Goal: Transaction & Acquisition: Obtain resource

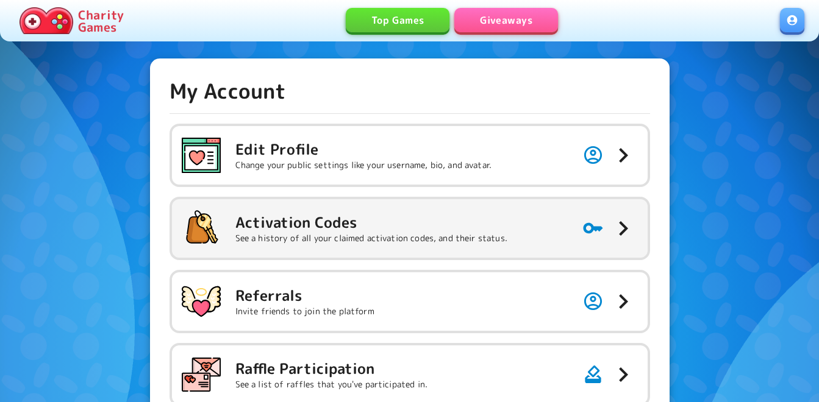
click at [260, 209] on div "Activation Codes See a history of all your claimed activation codes, and their …" at bounding box center [345, 228] width 326 height 39
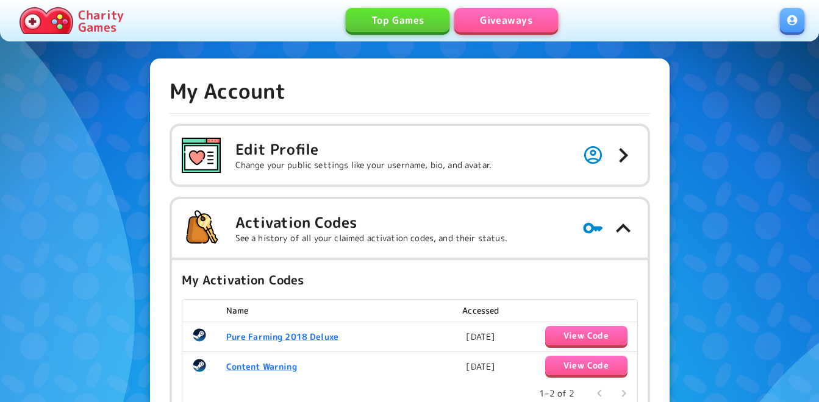
click at [495, 19] on link "Giveaways" at bounding box center [506, 20] width 104 height 24
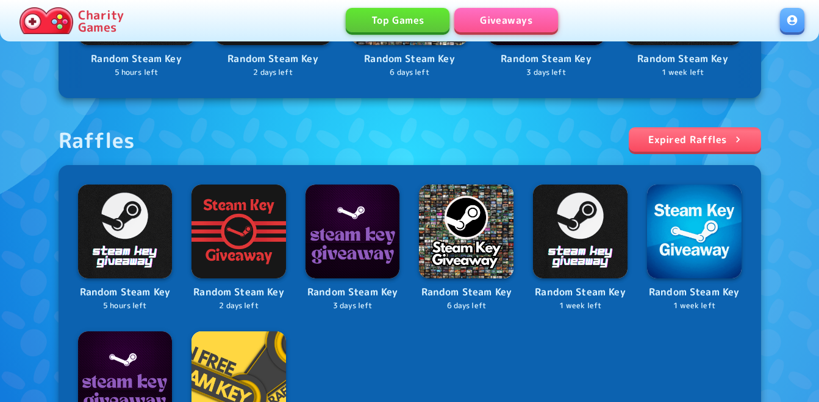
scroll to position [488, 0]
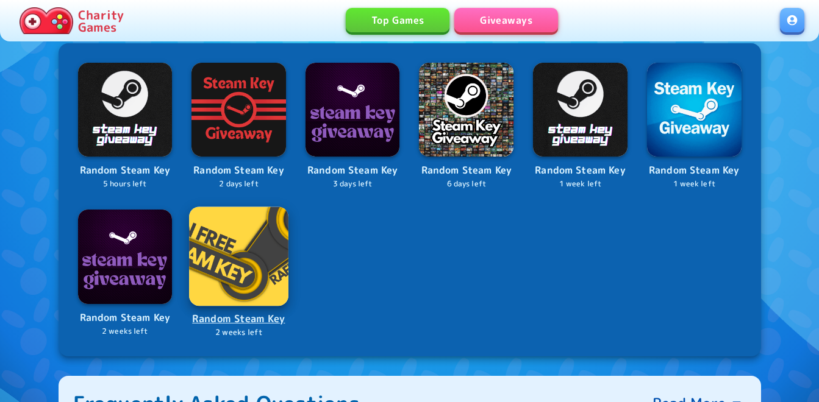
click at [240, 257] on img at bounding box center [238, 256] width 99 height 99
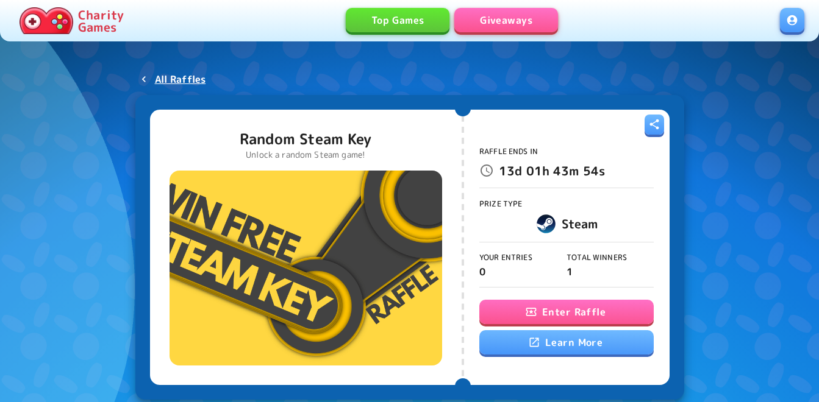
click at [502, 303] on button "Enter Raffle" at bounding box center [566, 312] width 174 height 24
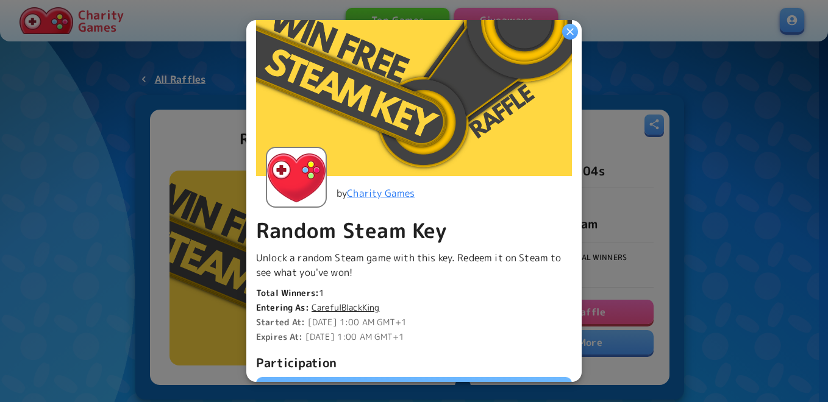
scroll to position [305, 0]
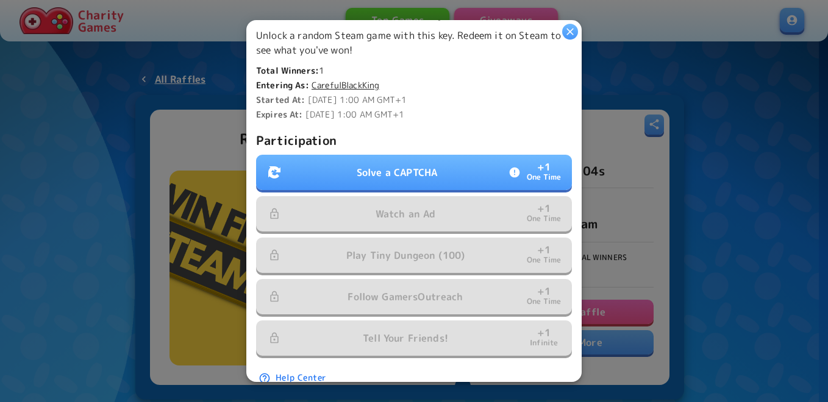
click at [368, 165] on p "Solve a CAPTCHA" at bounding box center [397, 172] width 80 height 15
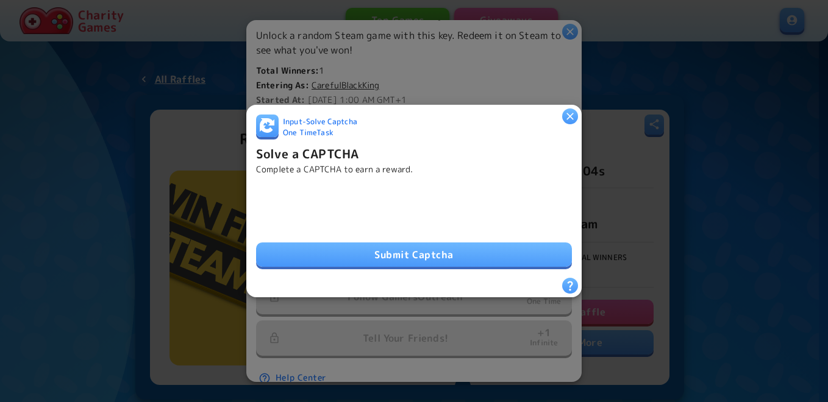
click at [382, 258] on button "Submit Captcha" at bounding box center [414, 255] width 316 height 24
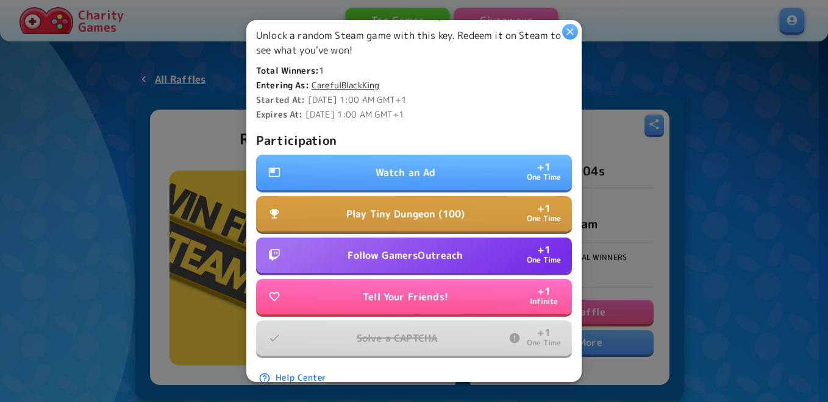
click at [365, 166] on button "Watch an Ad + 1 One Time" at bounding box center [414, 172] width 316 height 35
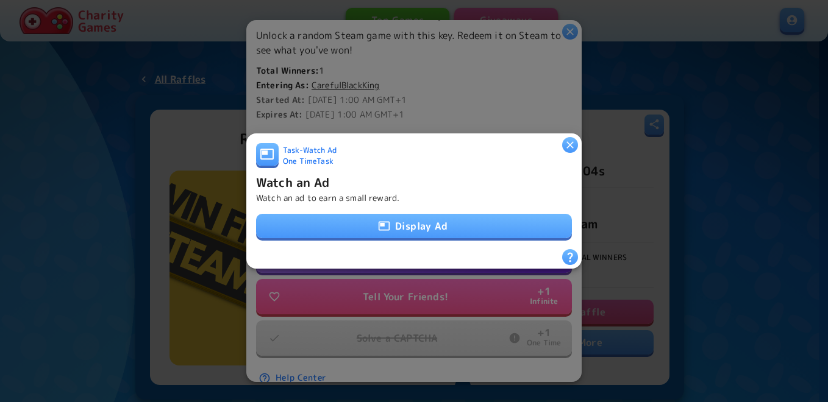
click at [366, 226] on button "Display Ad" at bounding box center [414, 226] width 316 height 24
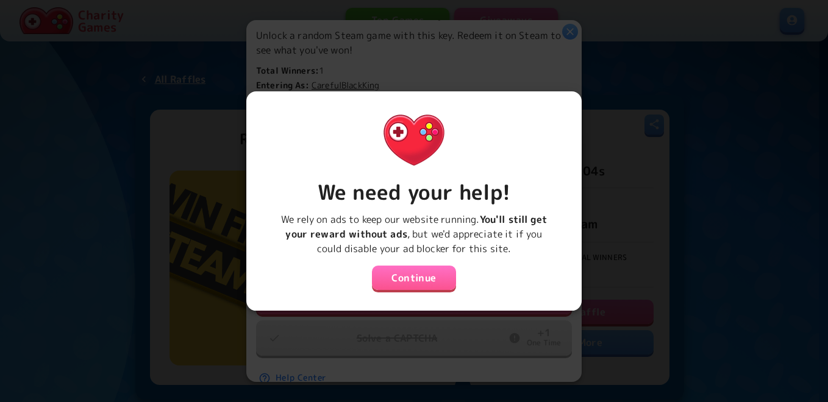
click at [427, 268] on button "Continue" at bounding box center [414, 278] width 84 height 24
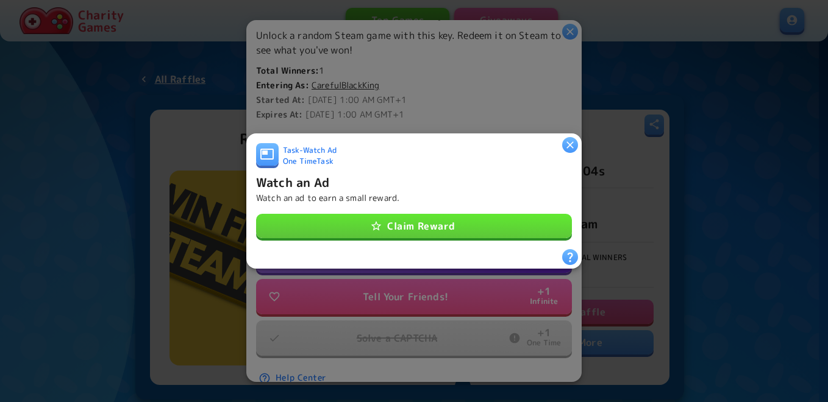
click at [401, 223] on button "Claim Reward" at bounding box center [414, 226] width 316 height 24
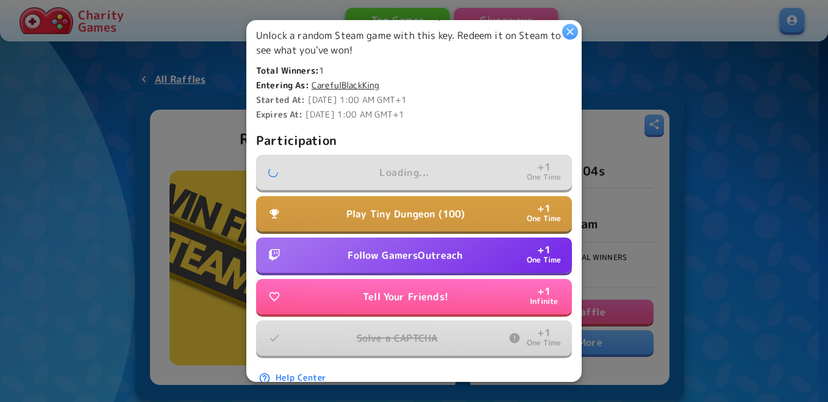
click at [387, 248] on p "Follow GamersOutreach" at bounding box center [405, 255] width 115 height 15
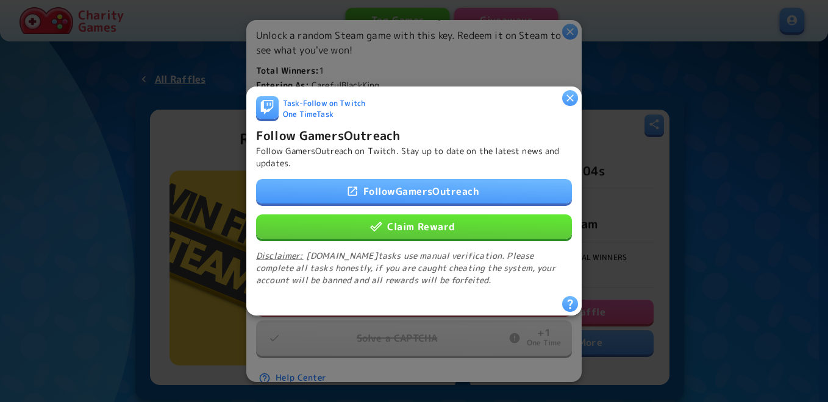
click at [394, 224] on button "Claim Reward" at bounding box center [414, 227] width 316 height 24
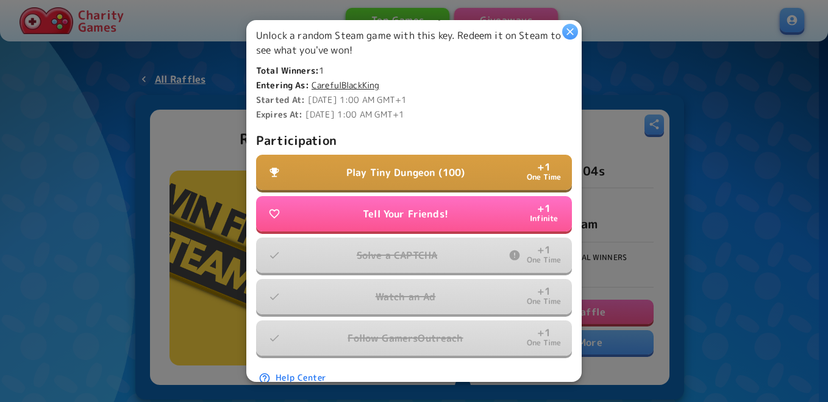
click at [369, 165] on p "Play Tiny Dungeon (100)" at bounding box center [405, 172] width 118 height 15
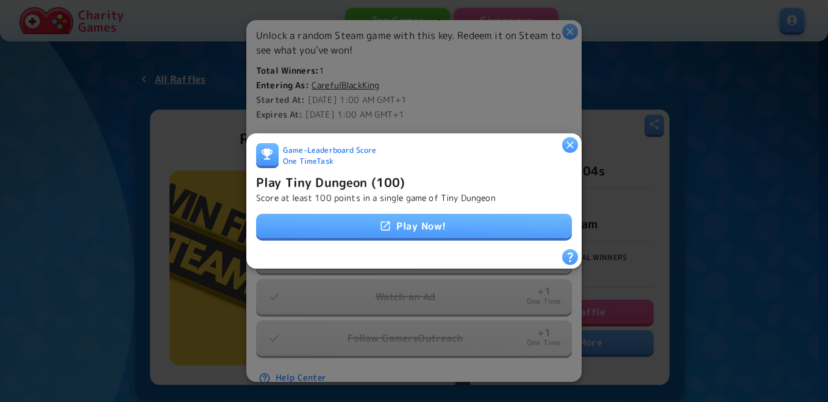
click at [371, 214] on link "Play Now!" at bounding box center [414, 226] width 316 height 24
click at [355, 173] on h6 "Play Tiny Dungeon (100)" at bounding box center [330, 183] width 149 height 20
click at [360, 179] on h6 "Play Tiny Dungeon (100)" at bounding box center [330, 183] width 149 height 20
click at [361, 180] on h6 "Play Tiny Dungeon (100)" at bounding box center [330, 183] width 149 height 20
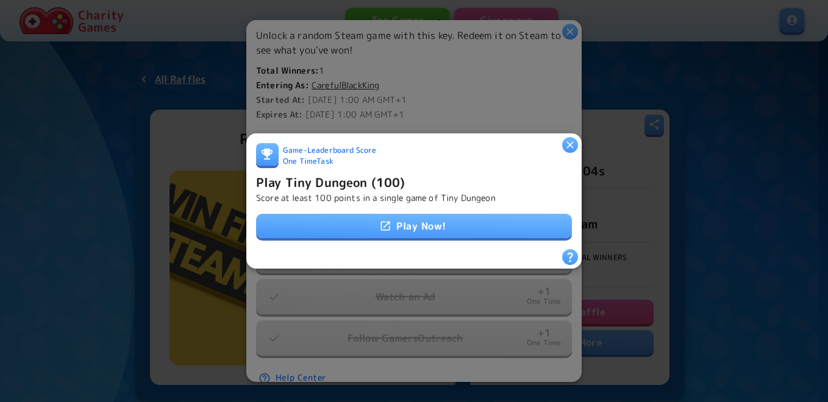
click at [361, 180] on h6 "Play Tiny Dungeon (100)" at bounding box center [330, 183] width 149 height 20
click at [346, 184] on h6 "Play Tiny Dungeon (100)" at bounding box center [330, 183] width 149 height 20
drag, startPoint x: 346, startPoint y: 184, endPoint x: 338, endPoint y: 188, distance: 9.3
click at [338, 192] on p "Score at least 100 points in a single game of Tiny Dungeon" at bounding box center [376, 198] width 240 height 12
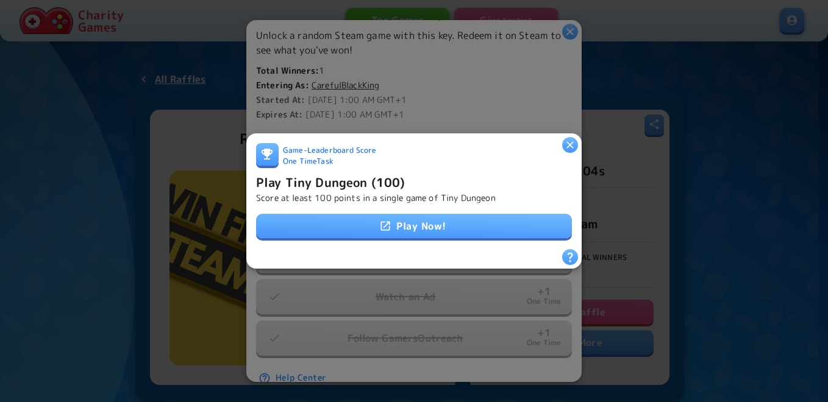
click at [338, 192] on p "Score at least 100 points in a single game of Tiny Dungeon" at bounding box center [376, 198] width 240 height 12
click at [347, 185] on h6 "Play Tiny Dungeon (100)" at bounding box center [330, 183] width 149 height 20
click at [357, 184] on h6 "Play Tiny Dungeon (100)" at bounding box center [330, 183] width 149 height 20
click at [354, 192] on p "Score at least 100 points in a single game of Tiny Dungeon" at bounding box center [376, 198] width 240 height 12
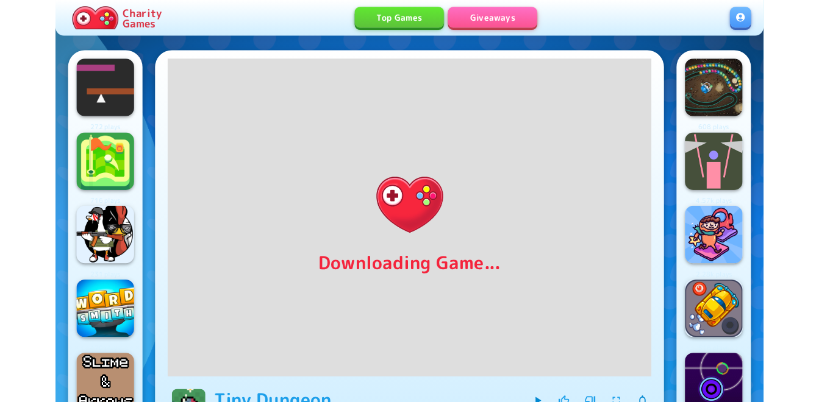
scroll to position [24, 0]
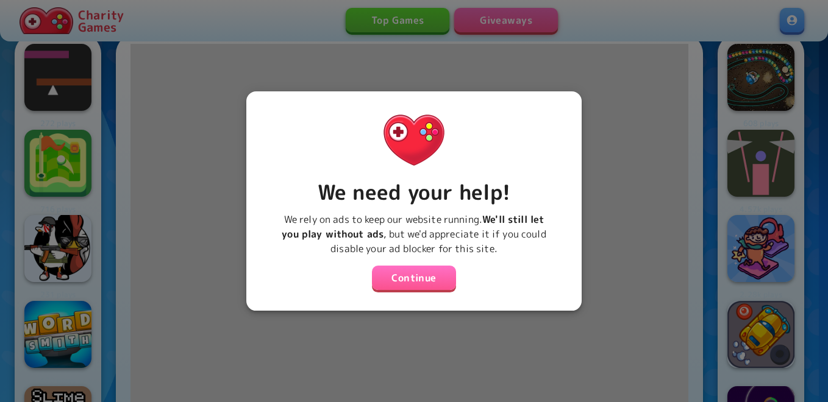
click at [399, 277] on button "Continue" at bounding box center [414, 278] width 84 height 24
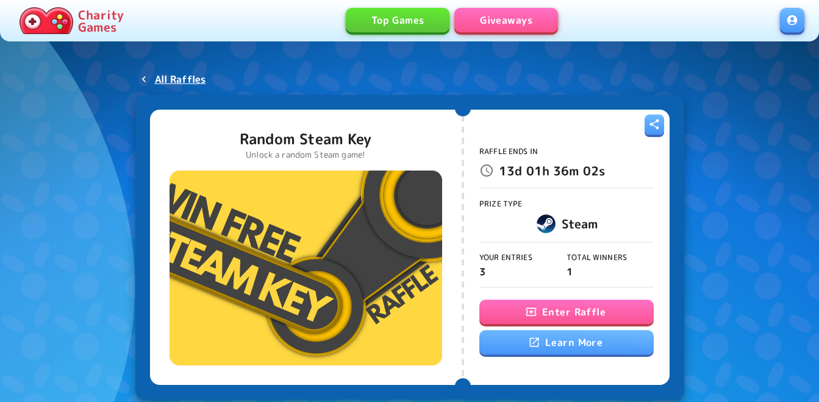
click at [563, 310] on button "Enter Raffle" at bounding box center [566, 312] width 174 height 24
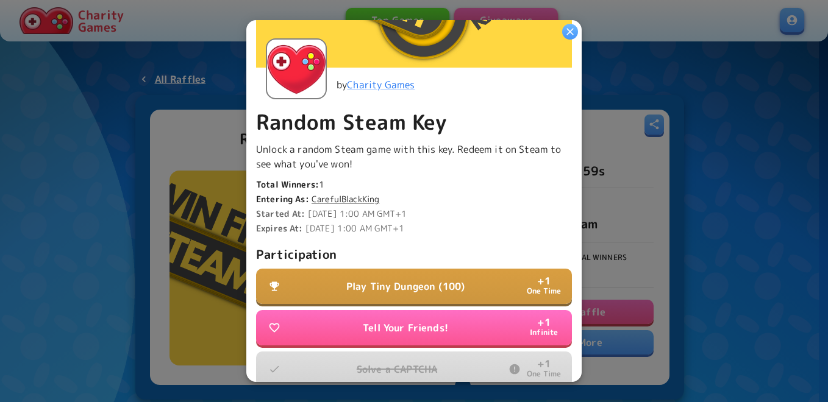
scroll to position [305, 0]
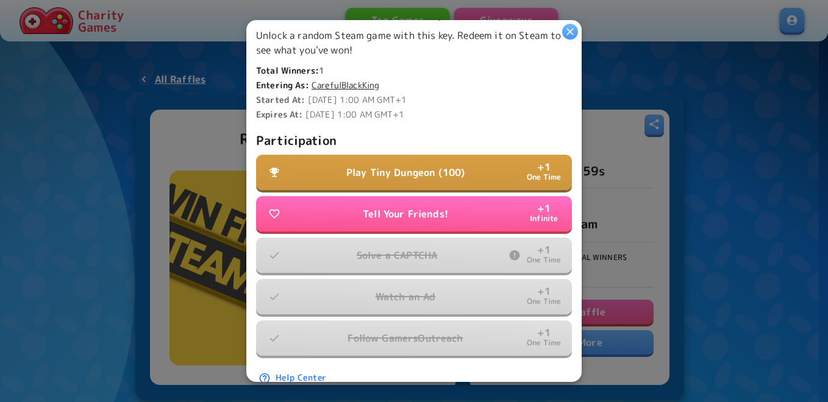
click at [376, 165] on p "Play Tiny Dungeon (100)" at bounding box center [405, 172] width 118 height 15
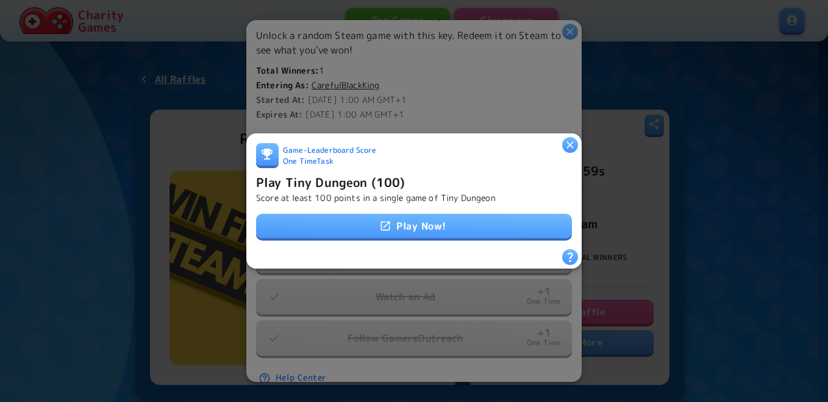
click at [369, 198] on p "Score at least 100 points in a single game of Tiny Dungeon" at bounding box center [376, 198] width 240 height 12
click at [362, 180] on h6 "Play Tiny Dungeon (100)" at bounding box center [330, 183] width 149 height 20
click at [361, 179] on h6 "Play Tiny Dungeon (100)" at bounding box center [330, 183] width 149 height 20
click at [349, 192] on p "Score at least 100 points in a single game of Tiny Dungeon" at bounding box center [376, 198] width 240 height 12
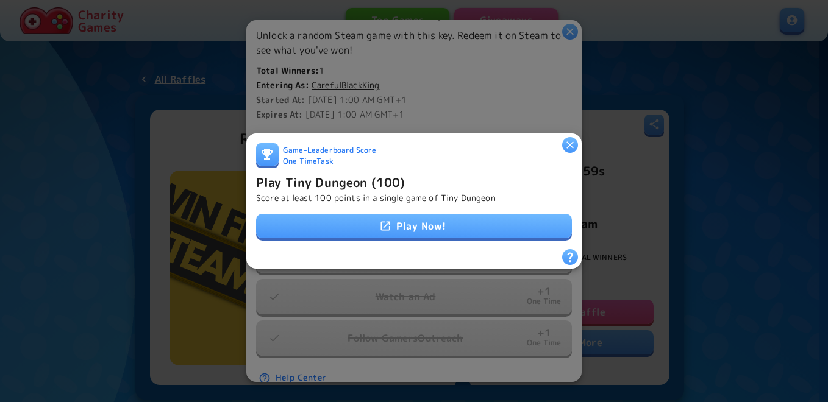
click at [383, 223] on icon at bounding box center [385, 226] width 12 height 12
click at [352, 192] on p "Score at least 100 points in a single game of Tiny Dungeon" at bounding box center [376, 198] width 240 height 12
click at [373, 187] on h6 "Play Tiny Dungeon (100)" at bounding box center [330, 183] width 149 height 20
drag, startPoint x: 373, startPoint y: 187, endPoint x: 358, endPoint y: 195, distance: 16.4
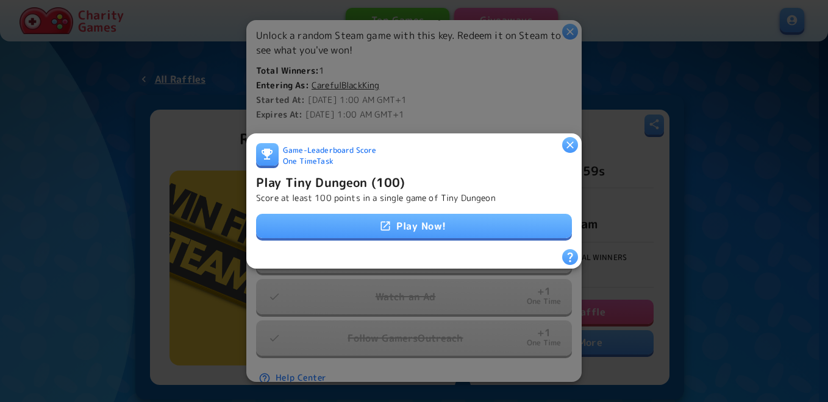
click at [358, 195] on p "Score at least 100 points in a single game of Tiny Dungeon" at bounding box center [376, 198] width 240 height 12
click at [370, 184] on h6 "Play Tiny Dungeon (100)" at bounding box center [330, 183] width 149 height 20
click at [373, 195] on p "Score at least 100 points in a single game of Tiny Dungeon" at bounding box center [376, 198] width 240 height 12
